Goal: Task Accomplishment & Management: Use online tool/utility

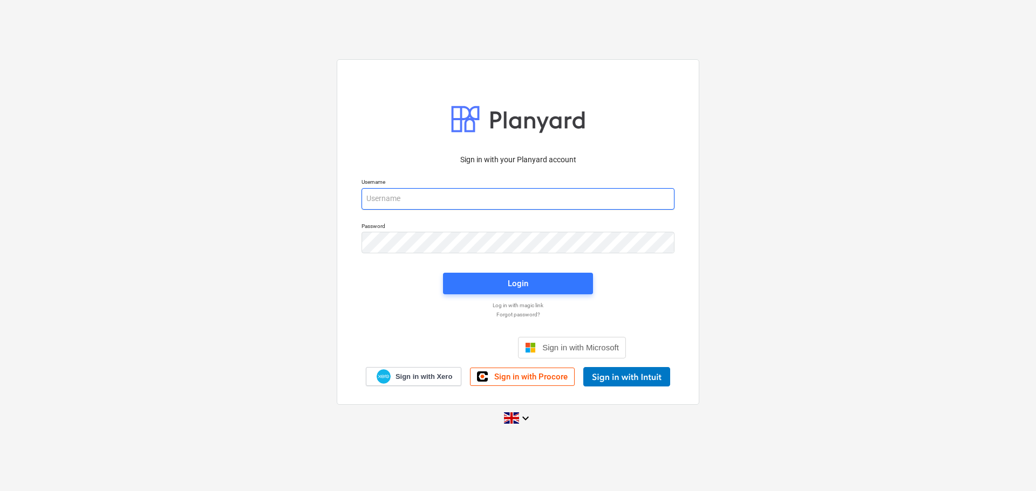
type input "Grant@SkylerContracting.co.uk"
click at [468, 271] on div "Login" at bounding box center [517, 283] width 163 height 35
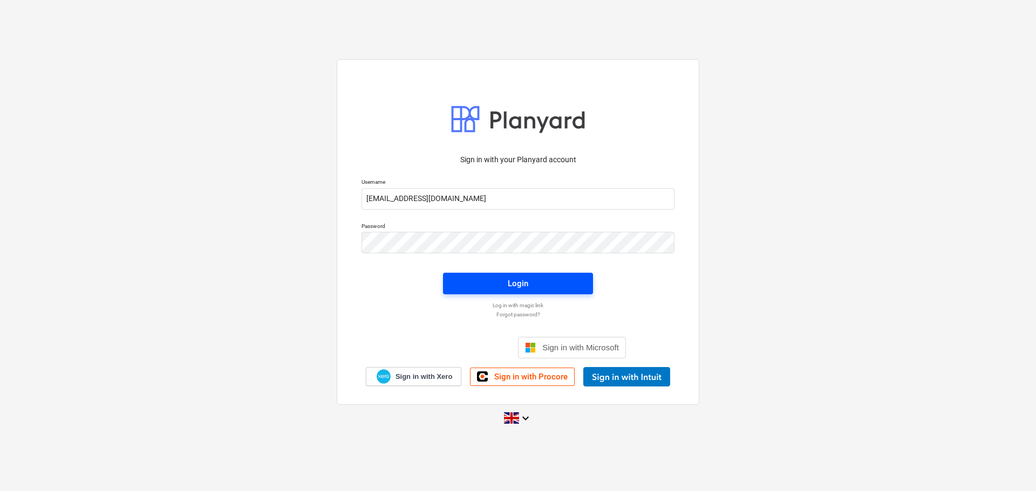
click at [494, 277] on span "Login" at bounding box center [518, 284] width 124 height 14
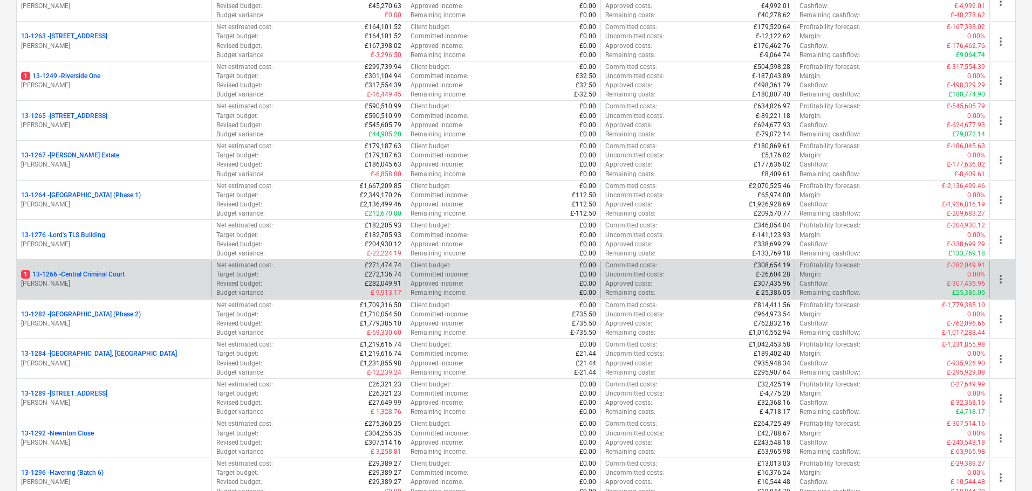
scroll to position [1079, 0]
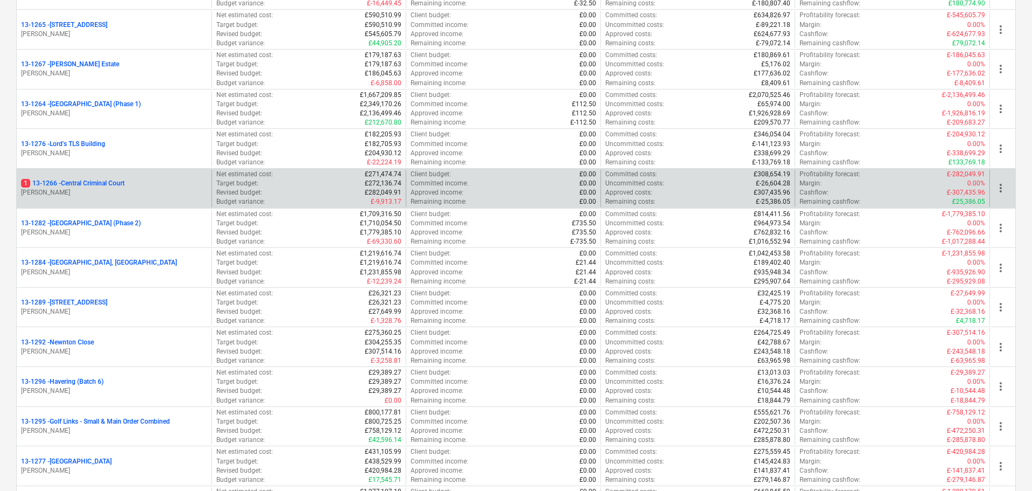
click at [152, 184] on div "1 13-1266 - Central Criminal Court" at bounding box center [114, 183] width 186 height 9
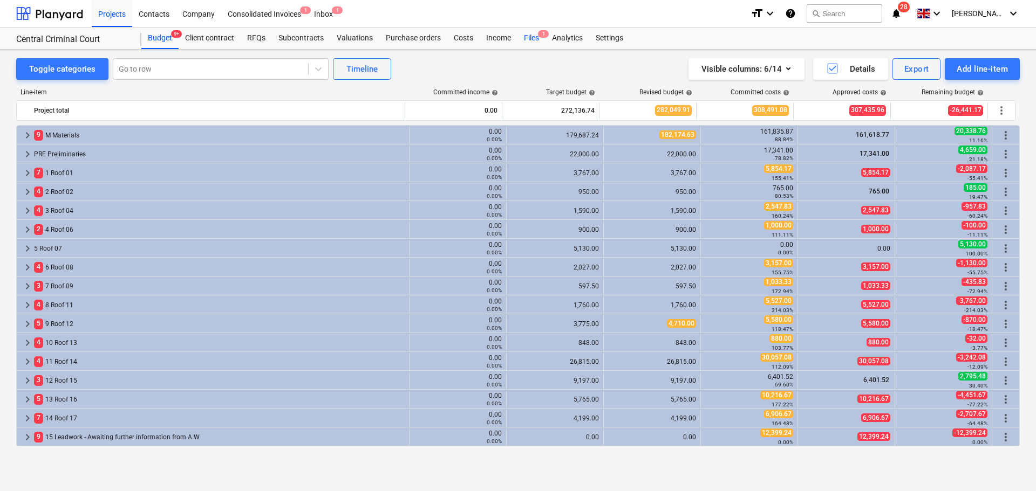
click at [519, 36] on div "Files 1" at bounding box center [531, 39] width 28 height 22
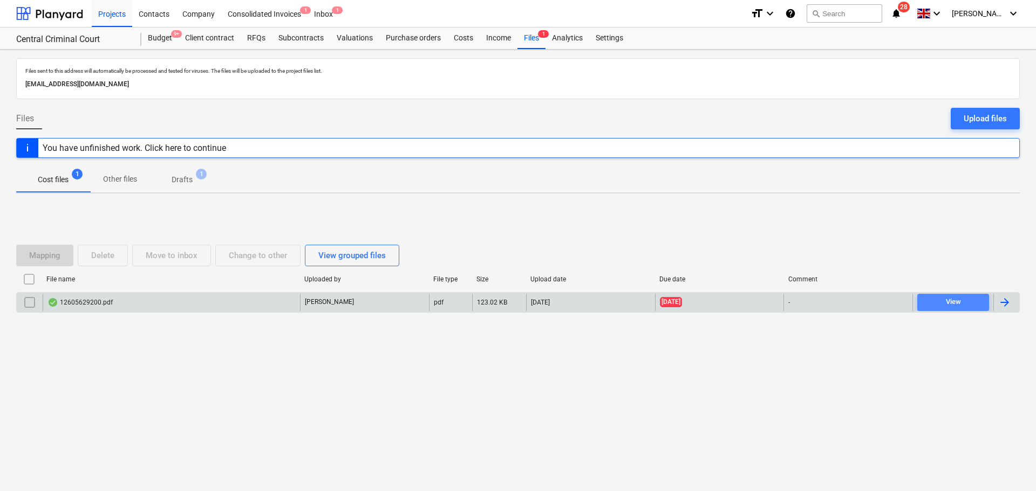
click at [936, 305] on span "View" at bounding box center [952, 302] width 63 height 12
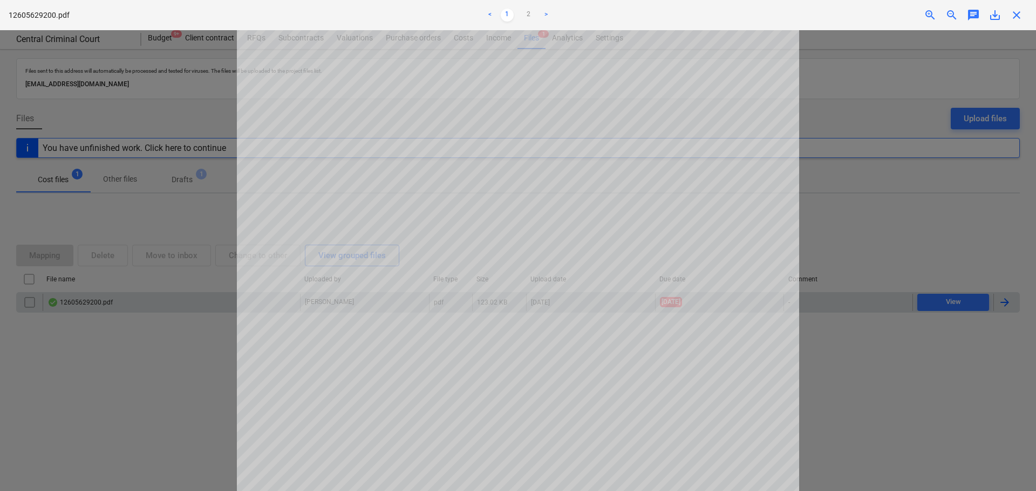
scroll to position [146, 0]
click at [1012, 13] on span "close" at bounding box center [1016, 15] width 13 height 13
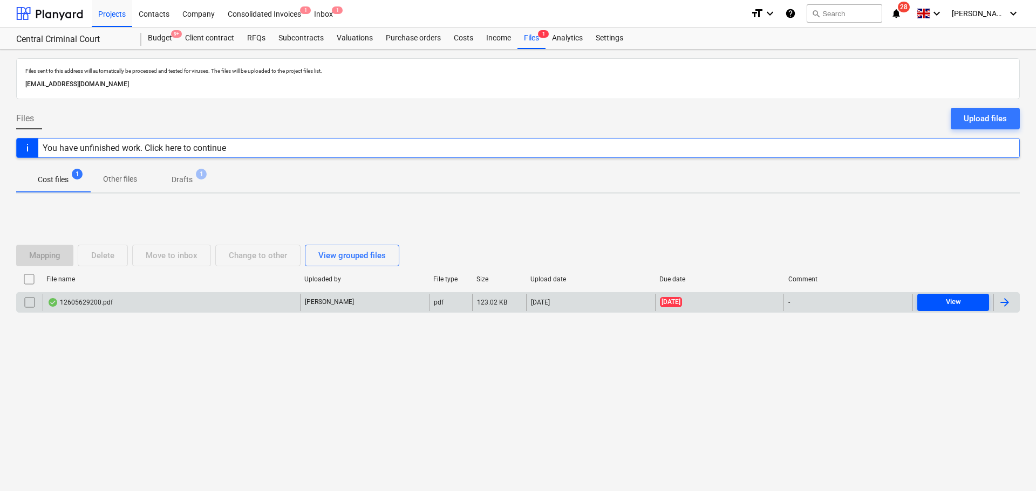
click at [949, 304] on div "View" at bounding box center [952, 302] width 15 height 12
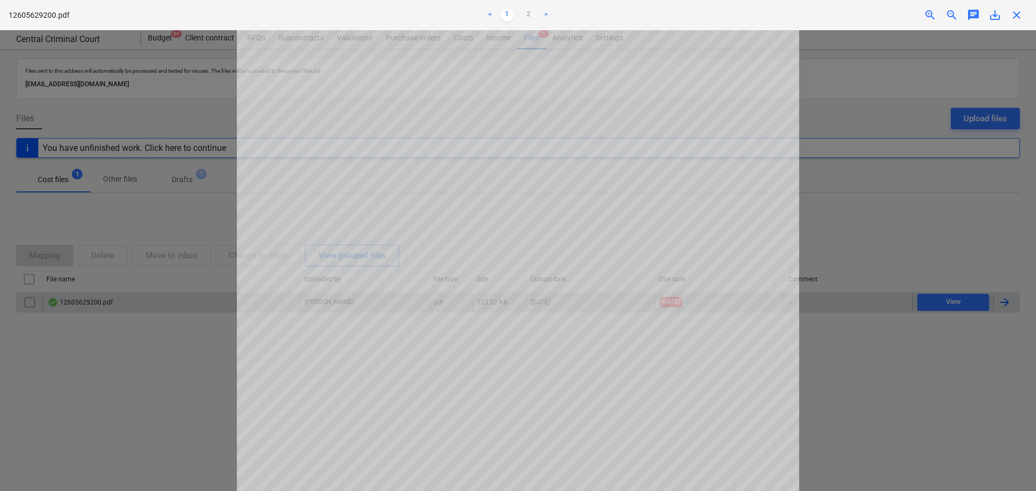
scroll to position [15, 0]
click at [1016, 19] on span "close" at bounding box center [1016, 15] width 13 height 13
